Goal: Navigation & Orientation: Find specific page/section

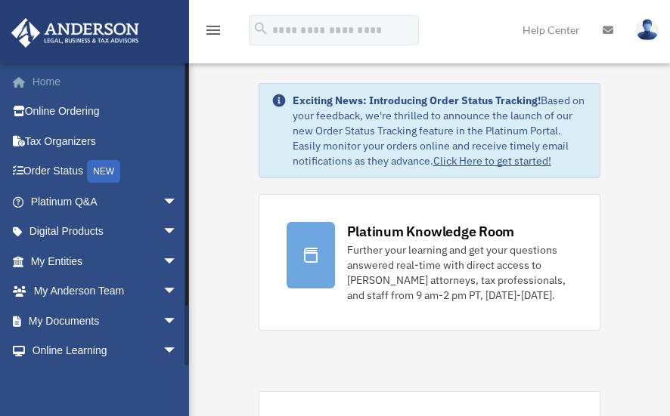
click at [57, 85] on link "Home" at bounding box center [106, 82] width 190 height 30
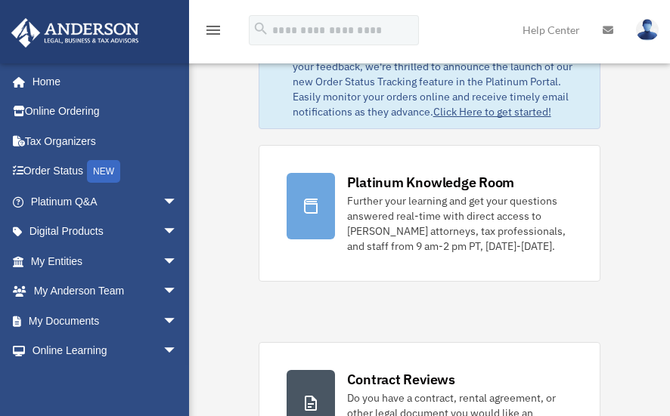
scroll to position [40, 0]
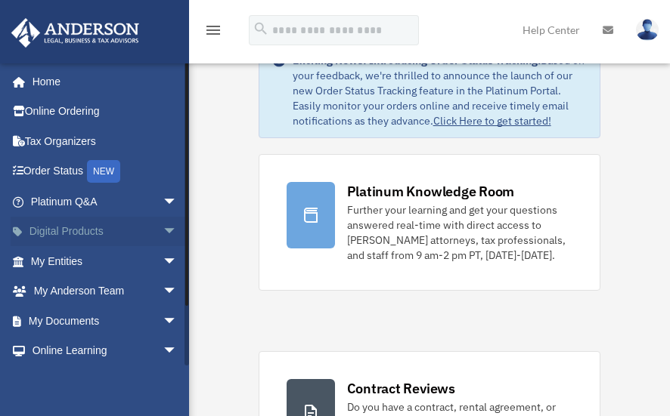
click at [57, 228] on link "Digital Products arrow_drop_down" at bounding box center [106, 232] width 190 height 30
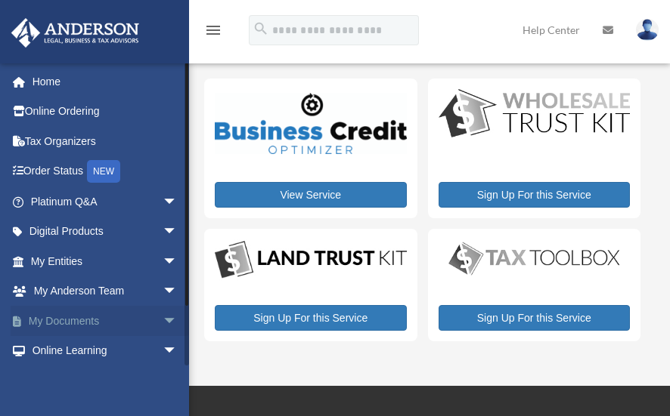
click at [64, 318] on link "My Documents arrow_drop_down" at bounding box center [106, 321] width 190 height 30
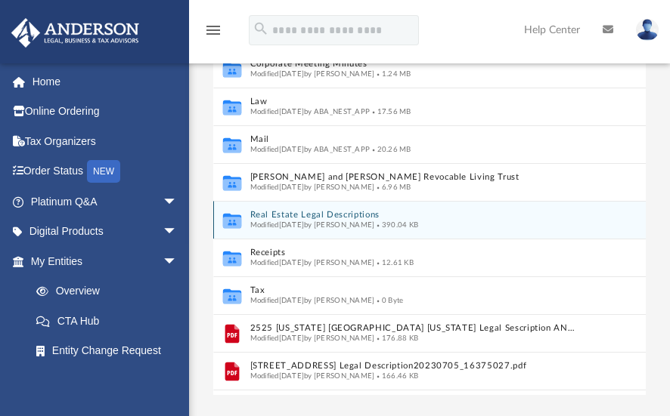
scroll to position [112, 0]
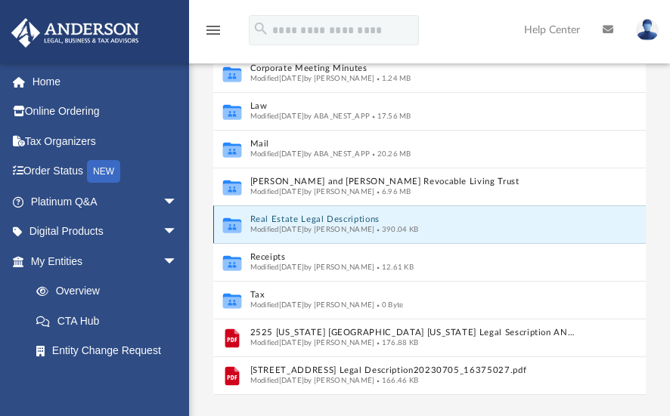
click at [279, 217] on button "Real Estate Legal Descriptions" at bounding box center [412, 220] width 327 height 10
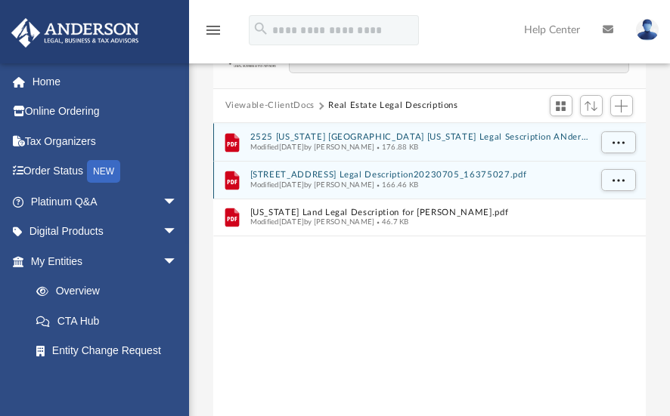
scroll to position [0, 0]
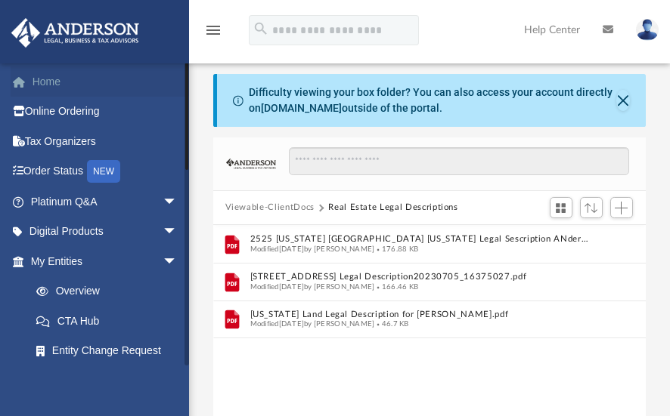
click at [51, 86] on link "Home" at bounding box center [106, 82] width 190 height 30
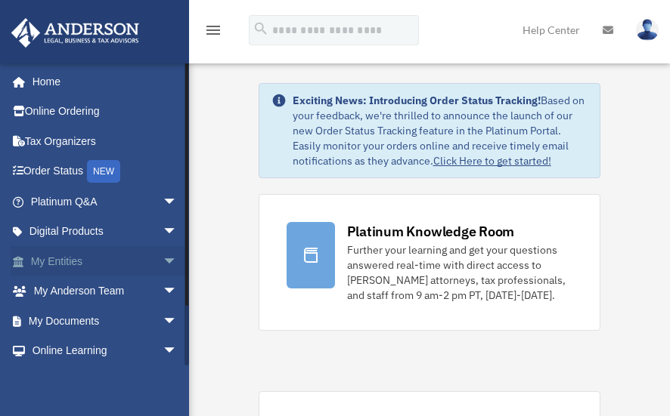
click at [78, 265] on link "My Entities arrow_drop_down" at bounding box center [106, 261] width 190 height 30
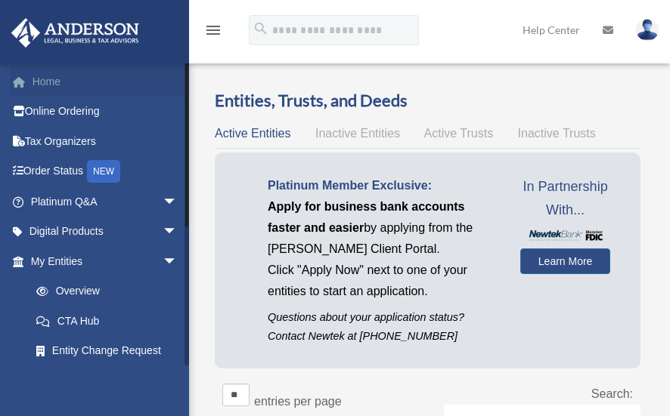
click at [55, 84] on link "Home" at bounding box center [106, 82] width 190 height 30
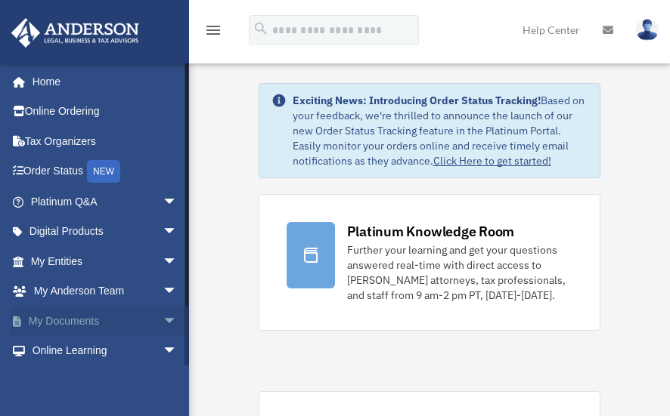
click at [44, 316] on link "My Documents arrow_drop_down" at bounding box center [106, 321] width 190 height 30
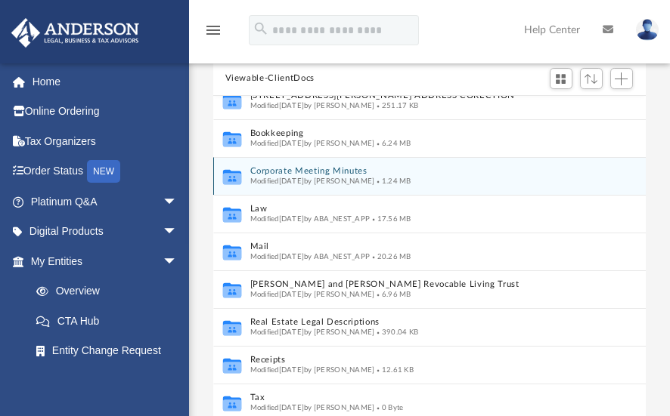
scroll to position [53, 0]
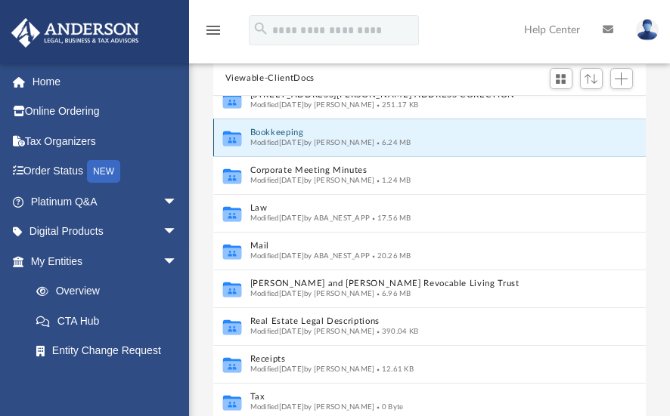
click at [292, 132] on button "Bookkeeping" at bounding box center [412, 133] width 327 height 10
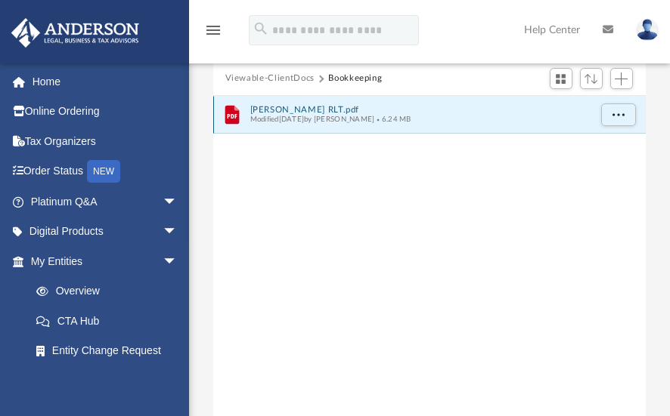
click at [285, 110] on button "Williford RLT.pdf" at bounding box center [418, 110] width 339 height 10
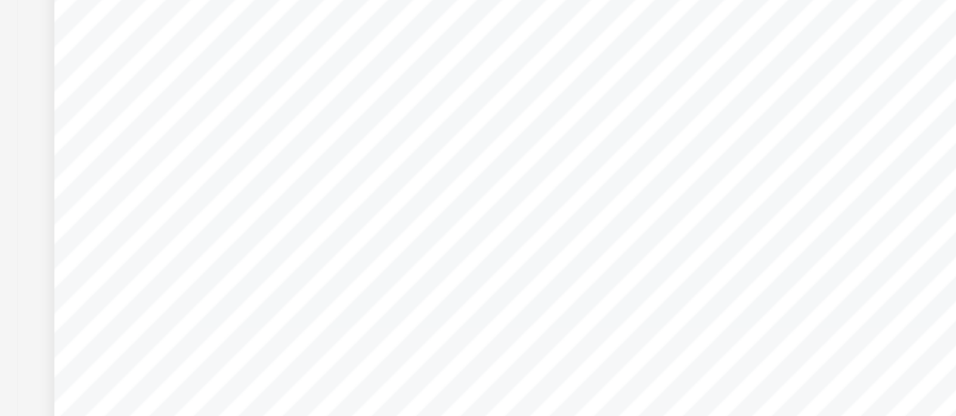
scroll to position [863, 0]
